Goal: Information Seeking & Learning: Learn about a topic

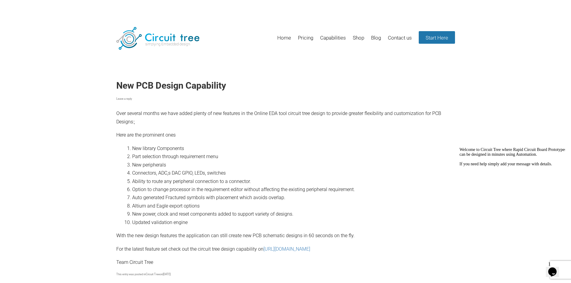
click at [267, 75] on header "New PCB Design Capability Leave a reply" at bounding box center [285, 87] width 339 height 33
click at [128, 85] on h1 "New PCB Design Capability" at bounding box center [285, 85] width 339 height 11
click at [207, 86] on h1 "New PCB Design Capability" at bounding box center [285, 85] width 339 height 11
copy h1 "New PCB Design Capability"
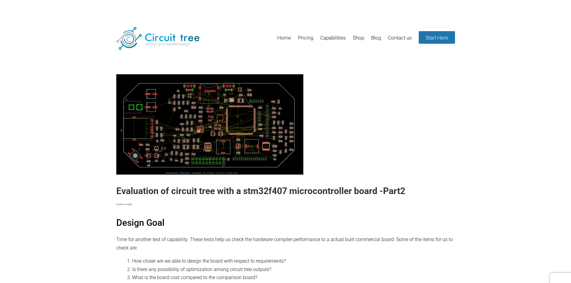
click at [252, 194] on h1 "Evaluation of circuit tree with a stm32f407 microcontroller board -Part2" at bounding box center [285, 191] width 339 height 11
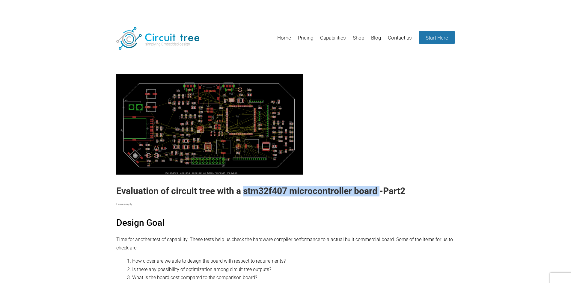
click at [376, 190] on h1 "Evaluation of circuit tree with a stm32f407 microcontroller board -Part2" at bounding box center [285, 191] width 339 height 11
copy h1 "stm32f407 microcontroller board"
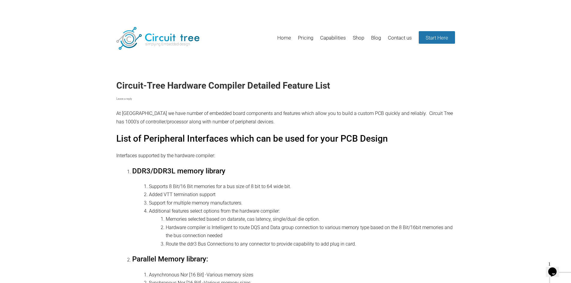
click at [179, 85] on h1 "Circuit-Tree Hardware Compiler Detailed Feature List" at bounding box center [285, 85] width 339 height 11
click at [240, 87] on h1 "Circuit-Tree Hardware Compiler Detailed Feature List" at bounding box center [285, 85] width 339 height 11
click at [281, 86] on h1 "Circuit-Tree Hardware Compiler Detailed Feature List" at bounding box center [285, 85] width 339 height 11
click at [274, 86] on h1 "Circuit-Tree Hardware Compiler Detailed Feature List" at bounding box center [285, 85] width 339 height 11
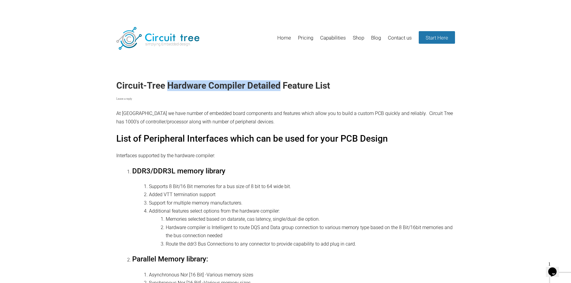
copy h1 "Hardware Compiler Detailed"
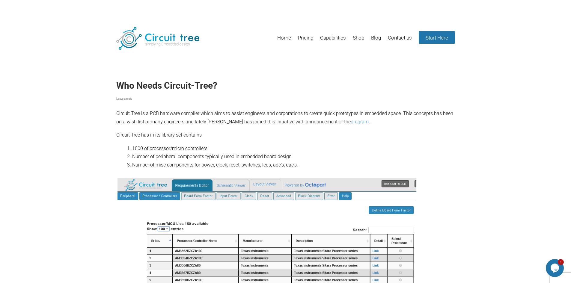
click at [85, 44] on header "Menu Skip to content Home Pricing Capabilities Shop Blog Contact us Start Here" at bounding box center [285, 38] width 571 height 29
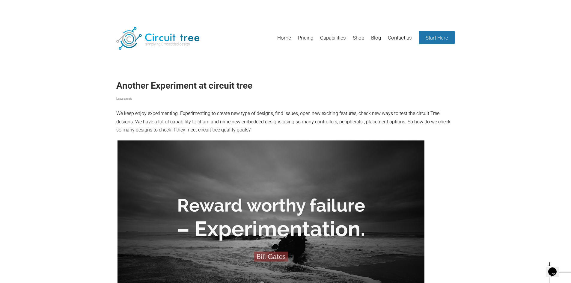
click at [132, 86] on h1 "Another Experiment at circuit tree" at bounding box center [285, 85] width 339 height 11
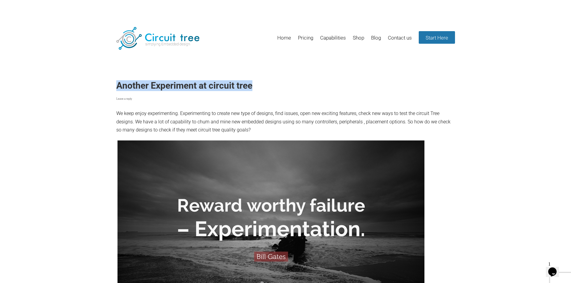
click at [245, 86] on h1 "Another Experiment at circuit tree" at bounding box center [285, 85] width 339 height 11
copy h1 "Another Experiment at circuit tree"
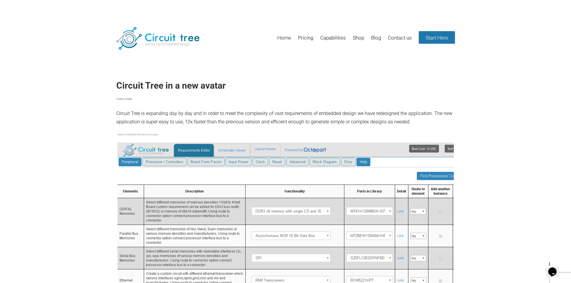
click at [148, 88] on h1 "Circuit Tree in a new avatar" at bounding box center [285, 85] width 339 height 11
copy header "Circuit Tree in a new avatar"
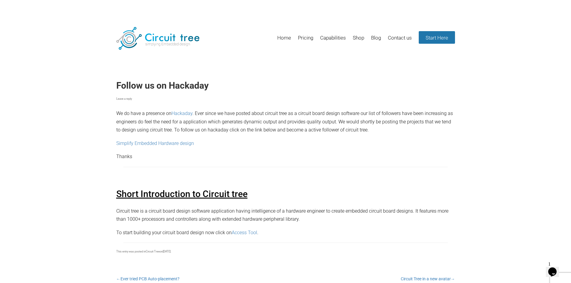
click at [177, 85] on h1 "Follow us on Hackaday" at bounding box center [285, 85] width 339 height 11
click at [250, 109] on p "We do have a presence on Hackaday . Ever since we have posted about circuit tre…" at bounding box center [285, 102] width 339 height 63
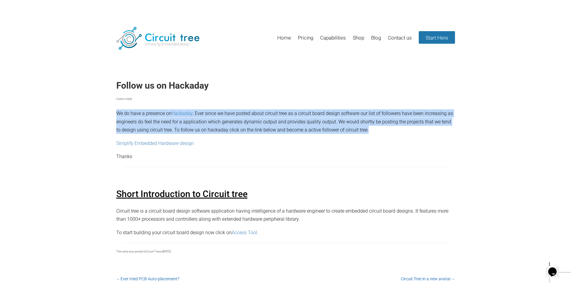
click at [250, 109] on p "We do have a presence on Hackaday . Ever since we have posted about circuit tre…" at bounding box center [285, 102] width 339 height 63
copy div "We do have a presence on Hackaday . Ever since we have posted about circuit tre…"
